Goal: Task Accomplishment & Management: Manage account settings

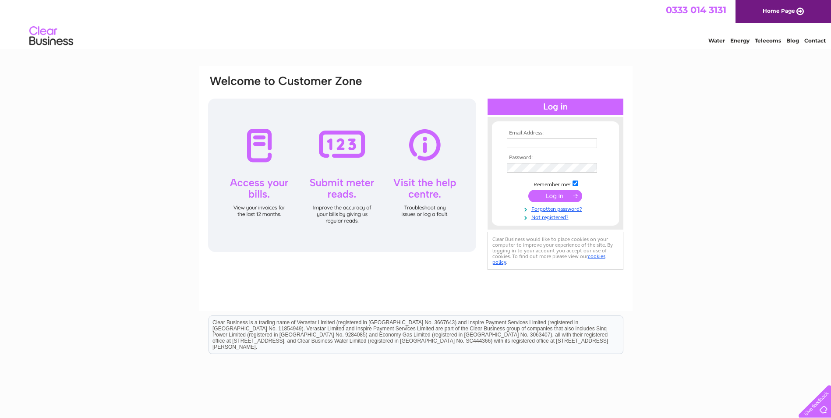
type input "j.saunders48@btinternet.com"
click at [565, 194] on input "submit" at bounding box center [555, 196] width 54 height 12
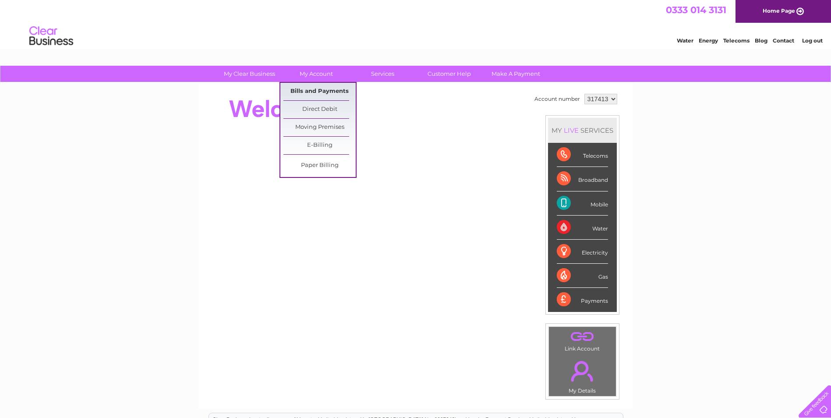
click at [320, 85] on link "Bills and Payments" at bounding box center [319, 92] width 72 height 18
click at [322, 88] on link "Bills and Payments" at bounding box center [319, 92] width 72 height 18
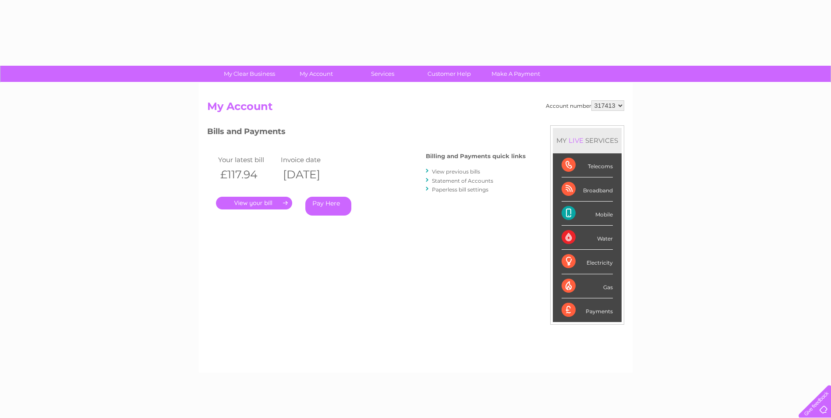
click at [258, 203] on link "." at bounding box center [254, 203] width 76 height 13
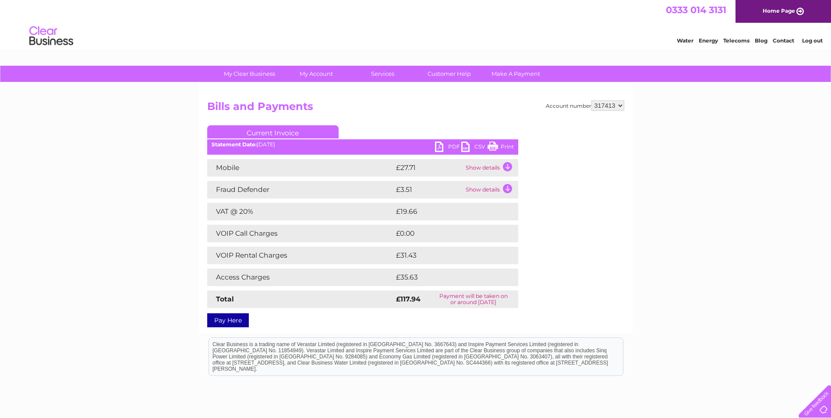
click at [442, 145] on link "PDF" at bounding box center [448, 148] width 26 height 13
click at [623, 106] on select "317413 317415" at bounding box center [607, 105] width 33 height 11
select select "317415"
click at [591, 100] on select "317413 317415" at bounding box center [607, 105] width 33 height 11
click at [609, 104] on select "317413 317415" at bounding box center [607, 105] width 33 height 11
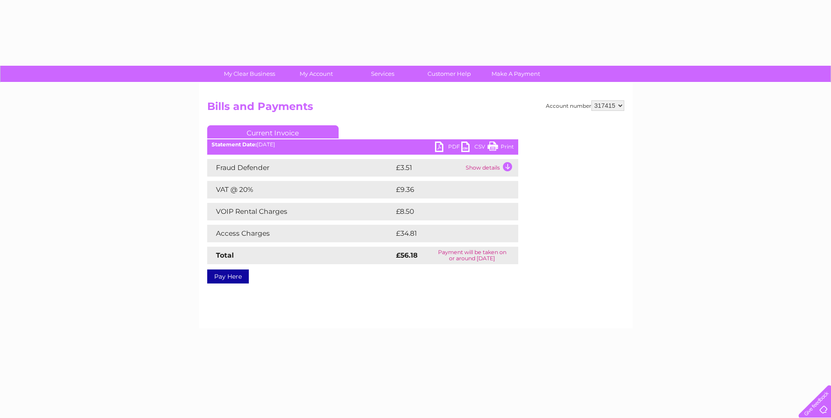
click at [610, 127] on div at bounding box center [590, 177] width 69 height 105
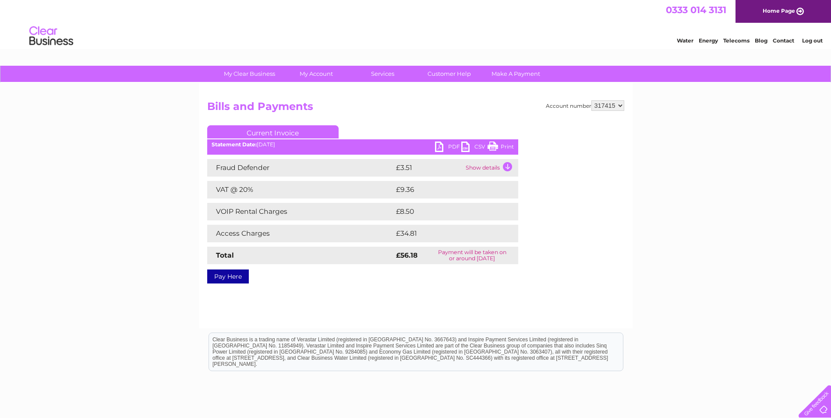
click at [228, 277] on link "Pay Here" at bounding box center [228, 276] width 42 height 14
click at [318, 69] on link "My Account" at bounding box center [316, 74] width 72 height 16
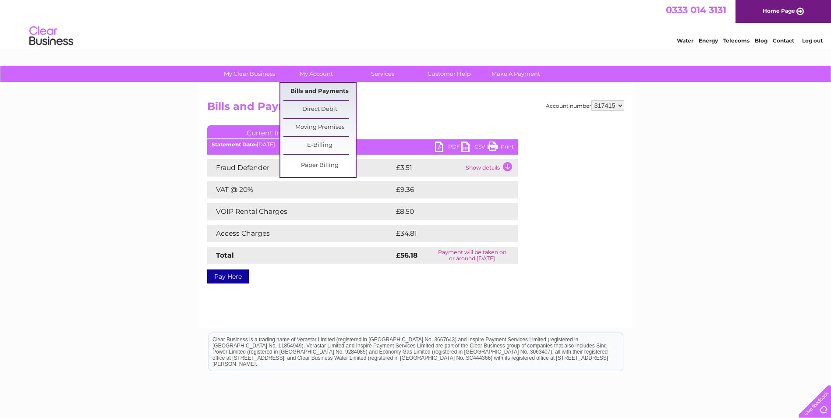
click at [330, 92] on link "Bills and Payments" at bounding box center [319, 92] width 72 height 18
click at [330, 88] on link "Bills and Payments" at bounding box center [319, 92] width 72 height 18
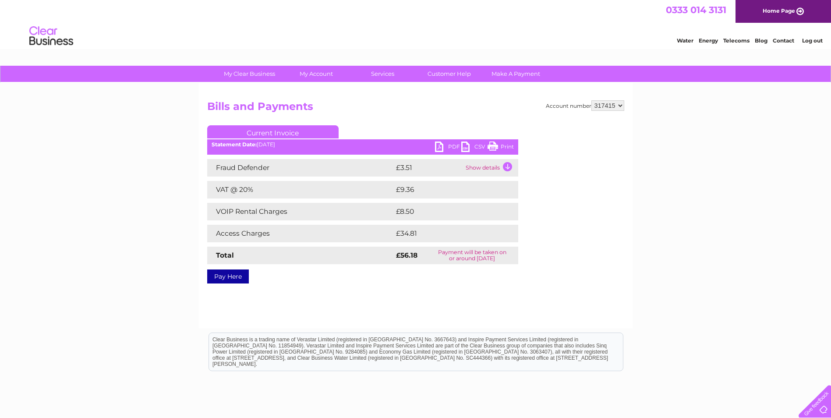
click at [453, 147] on link "PDF" at bounding box center [448, 148] width 26 height 13
click at [452, 147] on link "PDF" at bounding box center [448, 148] width 26 height 13
click at [442, 145] on link "PDF" at bounding box center [448, 148] width 26 height 13
click at [499, 148] on link "Print" at bounding box center [501, 148] width 26 height 13
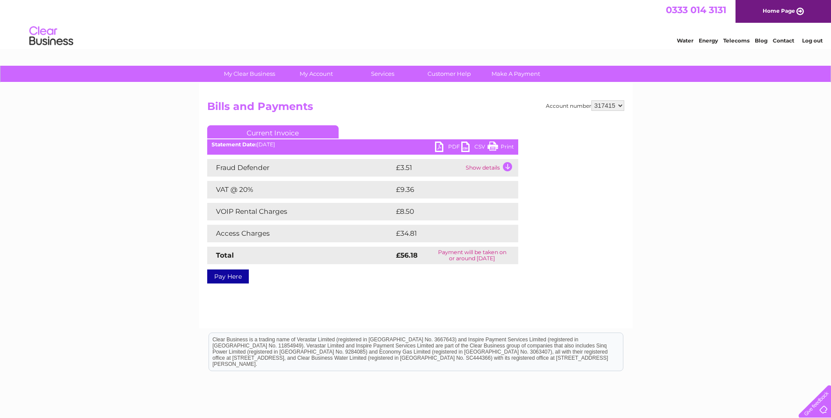
click at [485, 143] on link "CSV" at bounding box center [474, 148] width 26 height 13
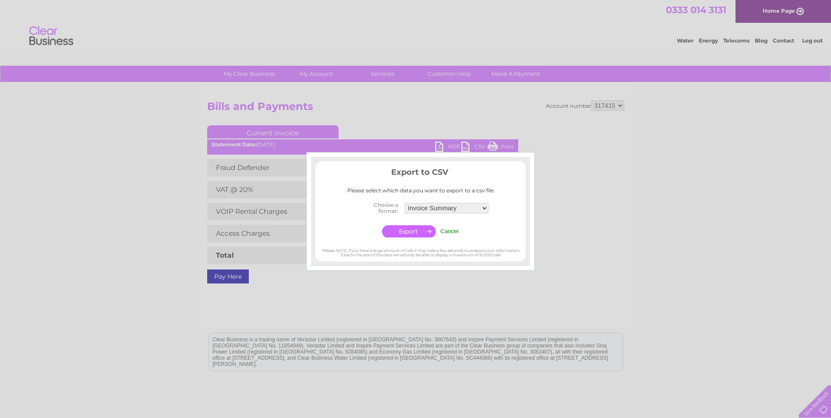
click at [485, 143] on div at bounding box center [415, 209] width 831 height 418
click at [449, 230] on input "Cancel" at bounding box center [449, 231] width 18 height 7
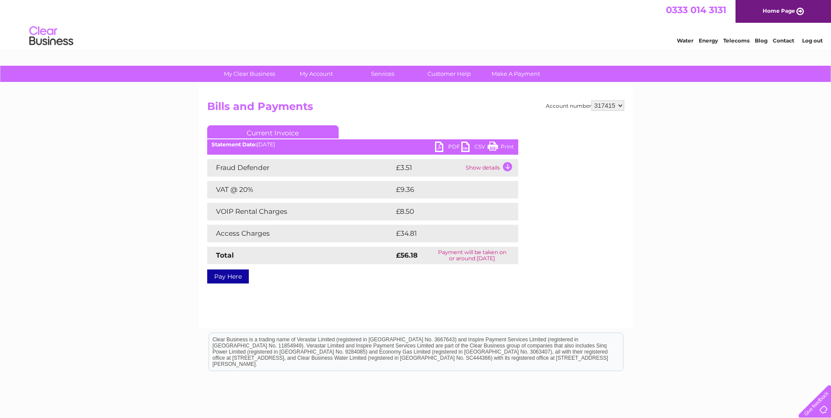
click at [440, 140] on ul "Current Invoice" at bounding box center [362, 133] width 311 height 16
click at [445, 145] on link "PDF" at bounding box center [448, 148] width 26 height 13
